Goal: Information Seeking & Learning: Learn about a topic

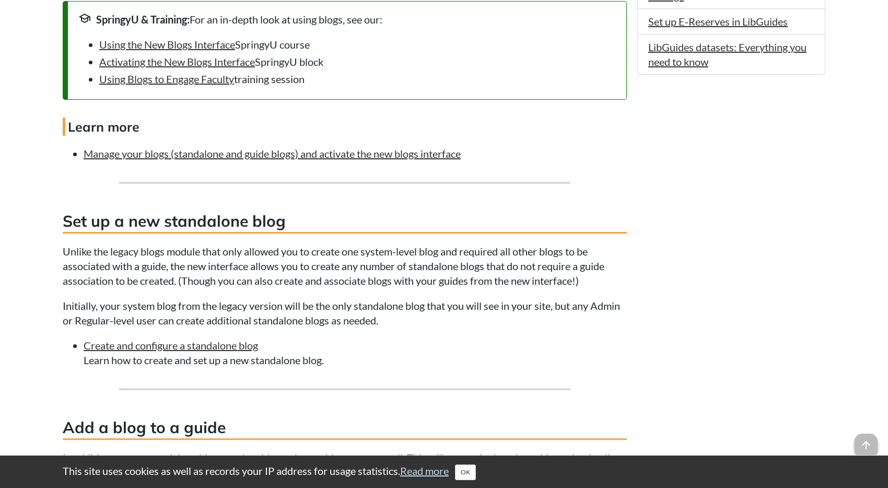
scroll to position [869, 0]
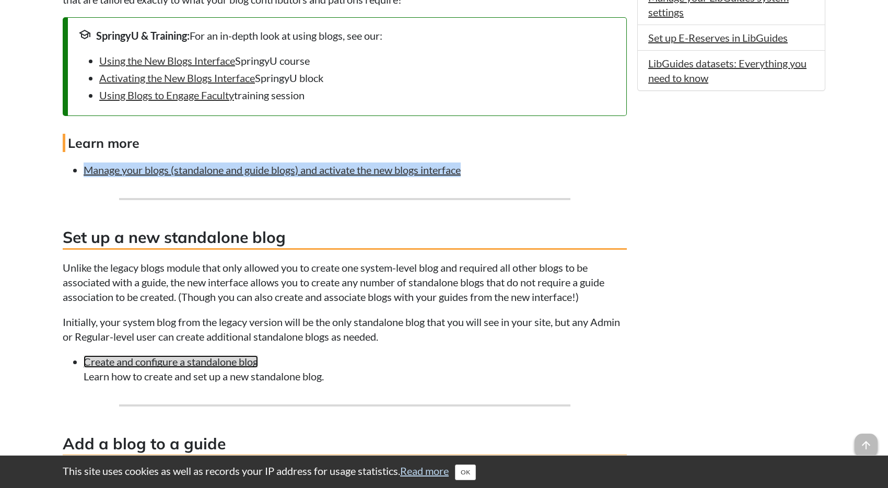
click at [218, 366] on link "Create and configure a standalone blog" at bounding box center [171, 361] width 174 height 13
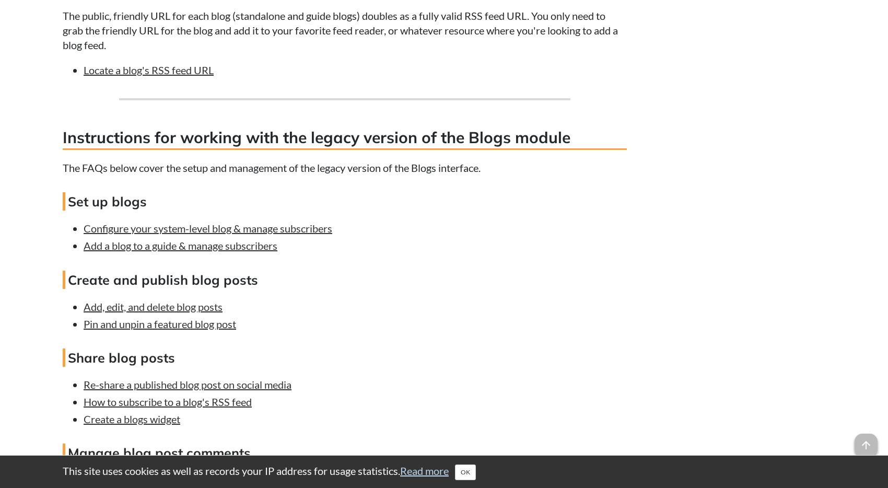
scroll to position [2750, 0]
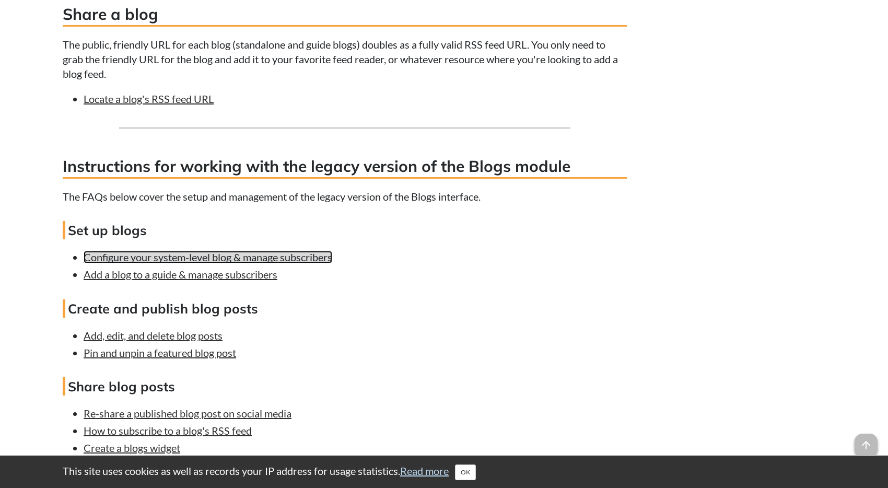
click at [235, 263] on link "Configure your system-level blog & manage subscribers" at bounding box center [208, 257] width 249 height 13
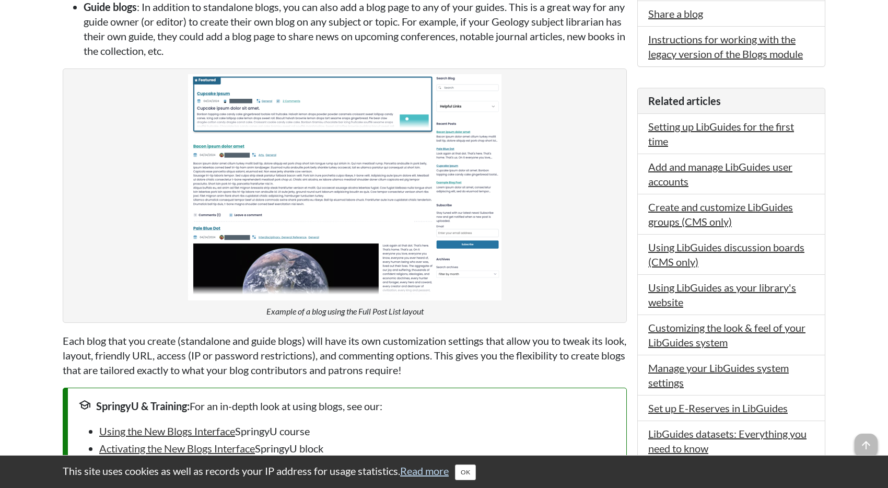
scroll to position [536, 0]
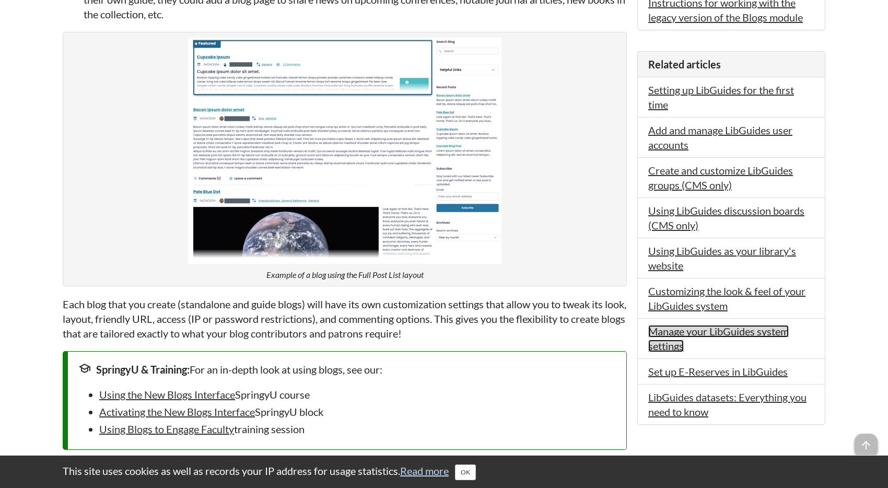
click at [648, 344] on link "Manage your LibGuides system settings" at bounding box center [718, 338] width 140 height 27
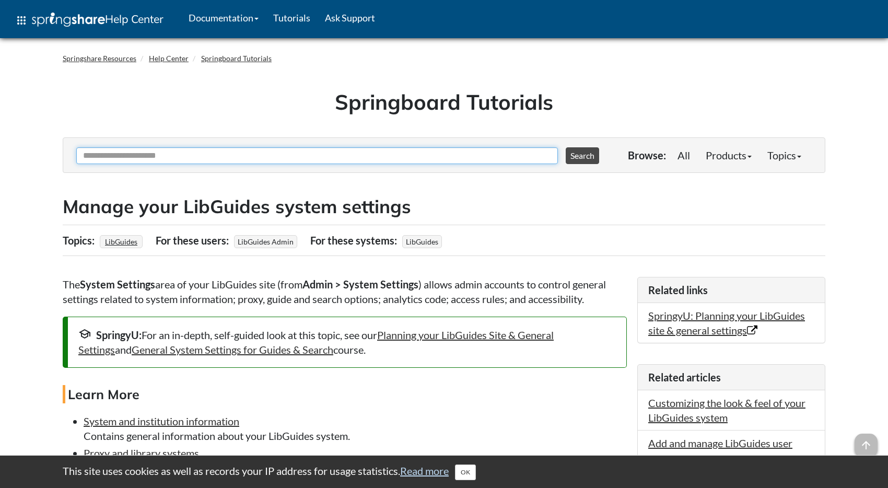
click at [255, 156] on input "Ask Another Question" at bounding box center [316, 155] width 481 height 17
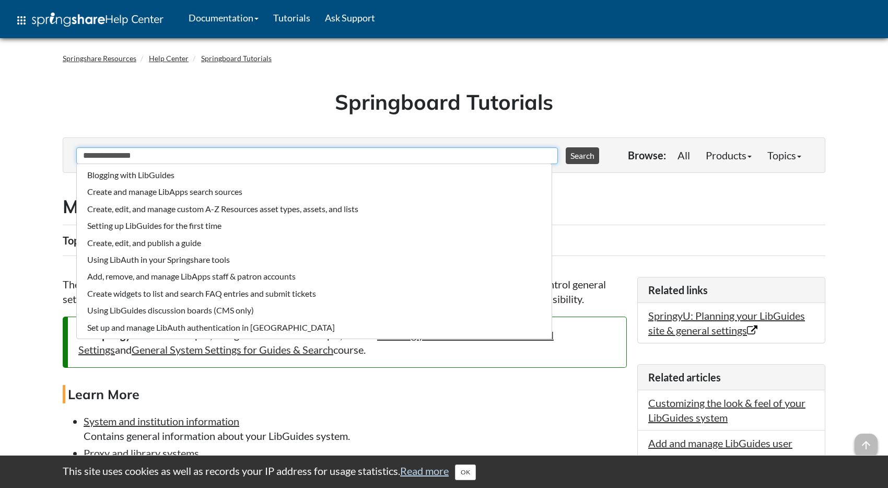
type input "**********"
click at [565, 147] on button "Search" at bounding box center [581, 155] width 33 height 17
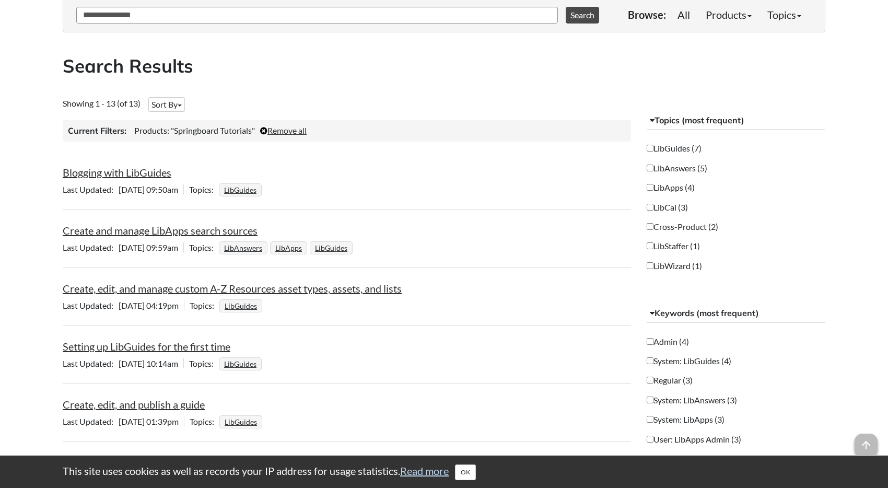
scroll to position [144, 0]
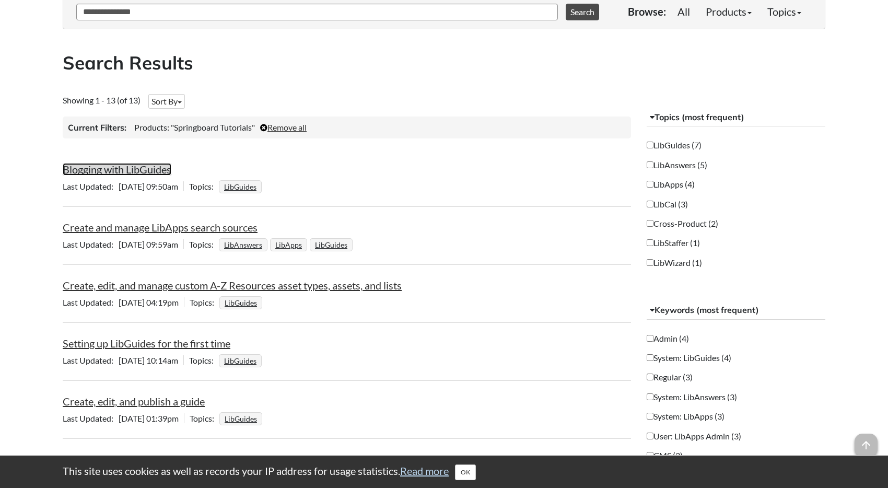
click at [155, 170] on link "Blogging with LibGuides" at bounding box center [117, 169] width 109 height 13
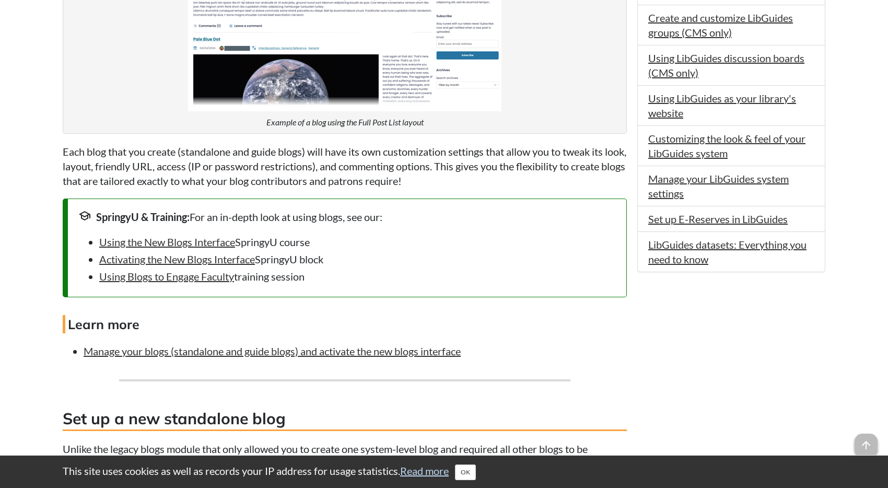
scroll to position [737, 0]
